Goal: Task Accomplishment & Management: Manage account settings

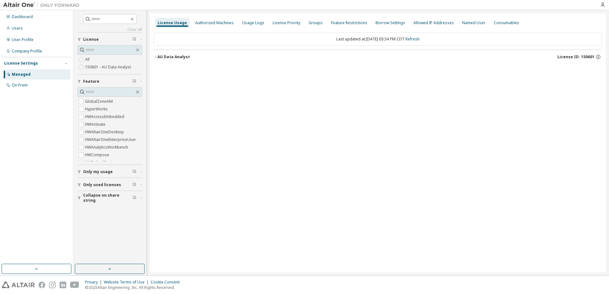
click at [166, 57] on div "AU Data Analyst" at bounding box center [173, 56] width 32 height 5
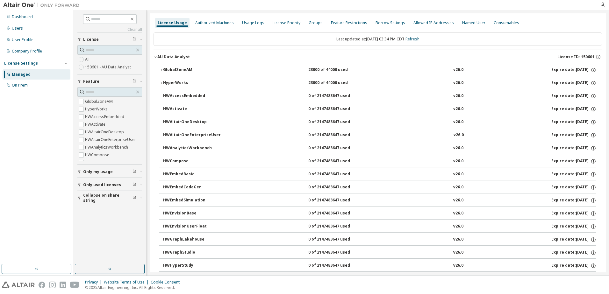
click at [168, 67] on div "GlobalZoneAM" at bounding box center [191, 70] width 57 height 6
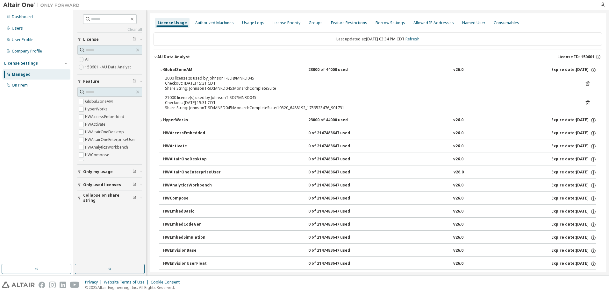
click at [585, 82] on icon at bounding box center [587, 83] width 4 height 5
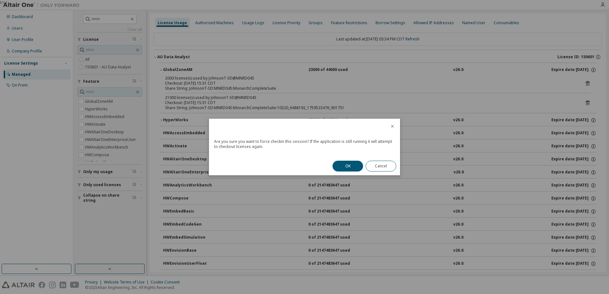
click at [344, 169] on button "OK" at bounding box center [347, 166] width 31 height 11
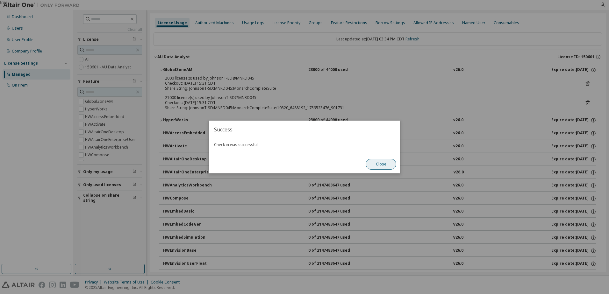
click at [385, 162] on button "Close" at bounding box center [380, 164] width 31 height 11
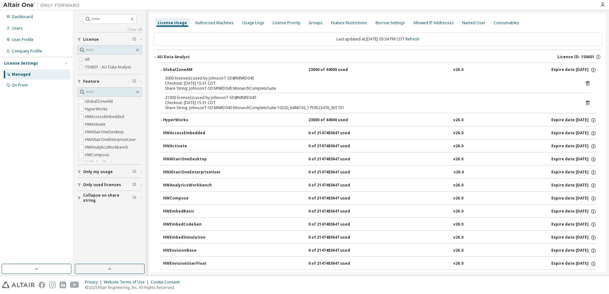
click at [585, 102] on icon at bounding box center [587, 103] width 4 height 5
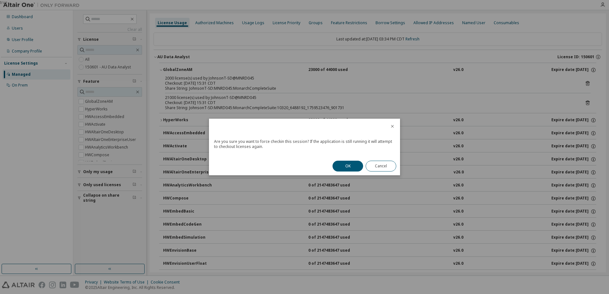
click at [348, 165] on button "OK" at bounding box center [347, 166] width 31 height 11
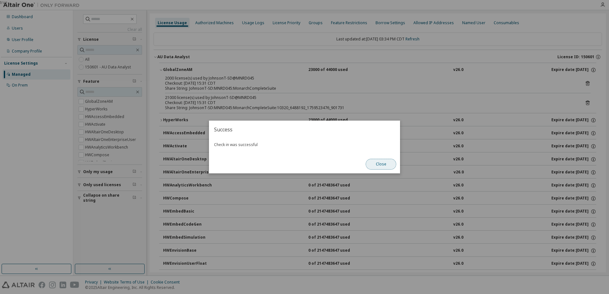
click at [377, 165] on button "Close" at bounding box center [380, 164] width 31 height 11
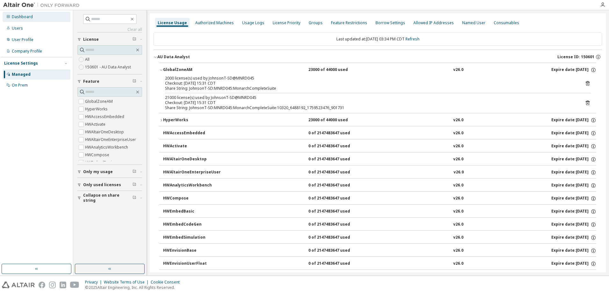
click at [32, 18] on div "Dashboard" at bounding box center [37, 17] width 68 height 10
